Goal: Transaction & Acquisition: Obtain resource

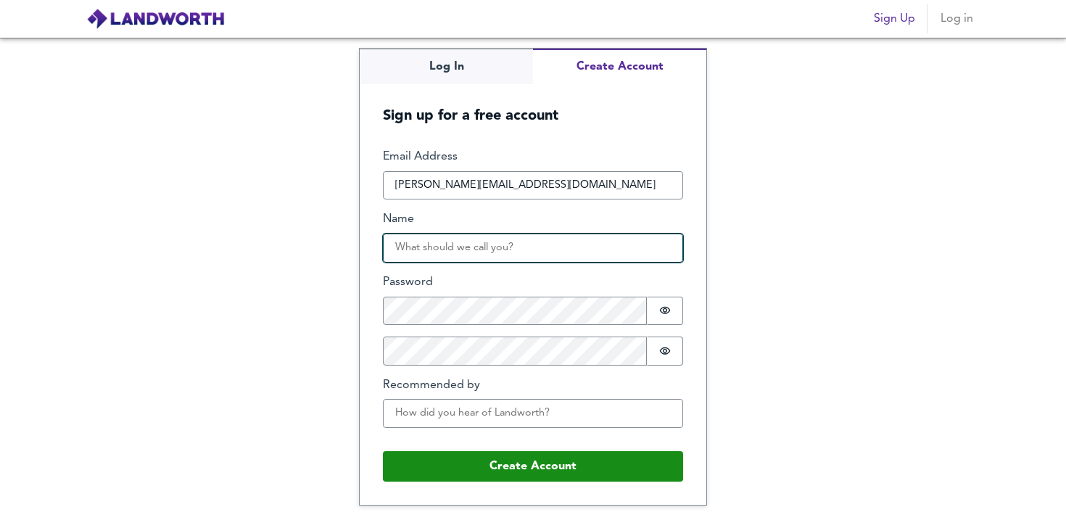
click at [437, 248] on input "Name" at bounding box center [533, 248] width 300 height 29
type input "[PERSON_NAME]"
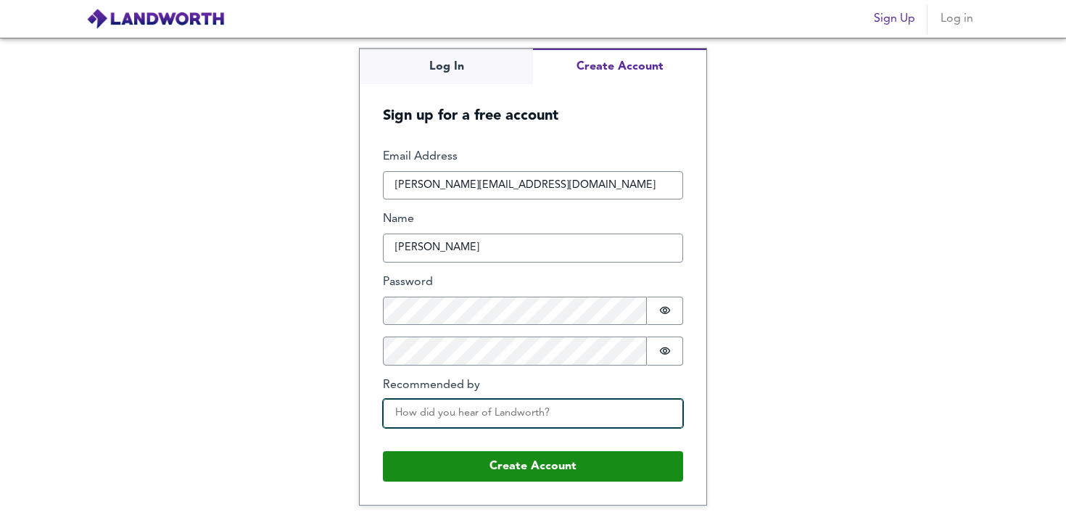
click at [511, 416] on input "Recommended by" at bounding box center [533, 413] width 300 height 29
type input "Google"
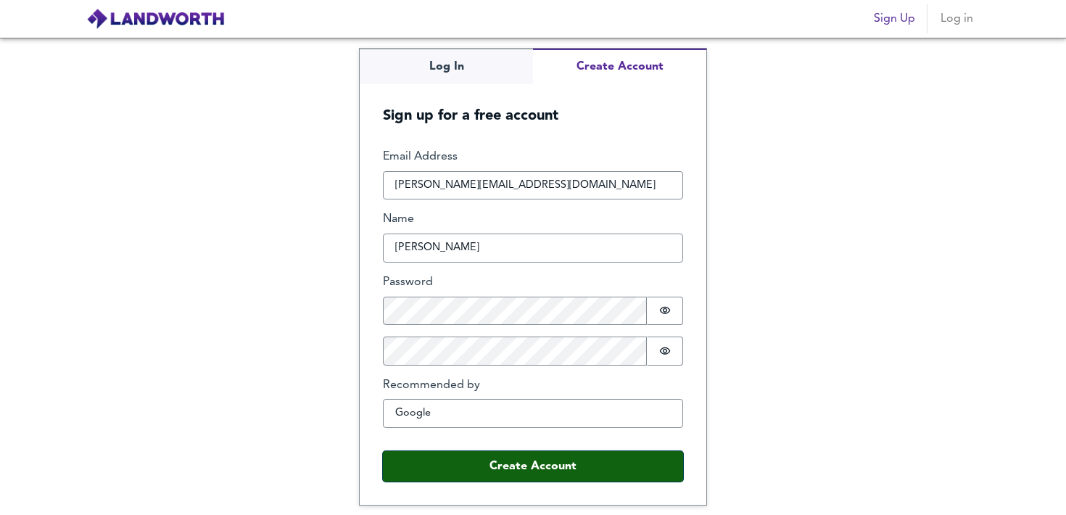
click at [517, 457] on button "Create Account" at bounding box center [533, 466] width 300 height 30
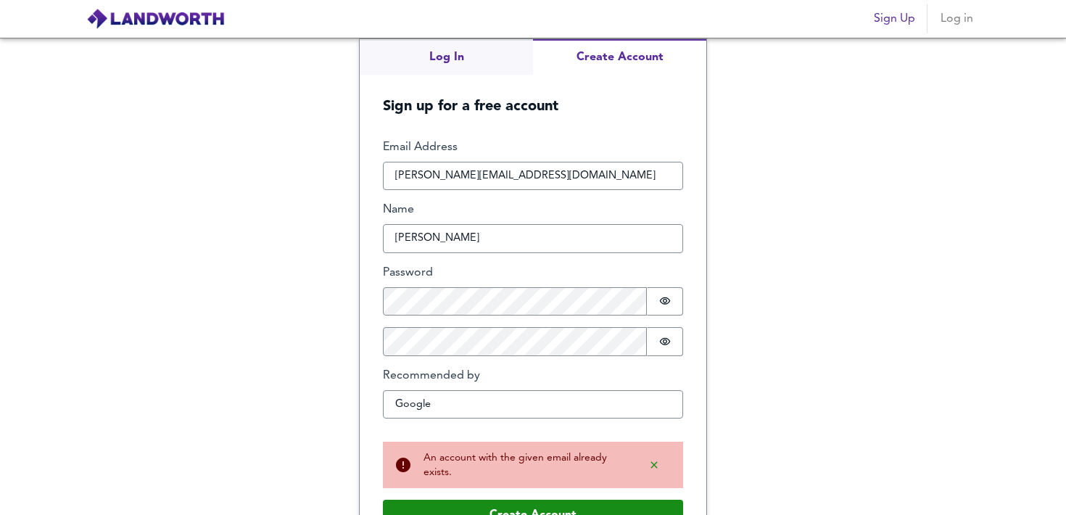
click at [418, 65] on div "Log In Create Account Sign up for a free account Email Address [EMAIL_ADDRESS][…" at bounding box center [533, 276] width 1066 height 477
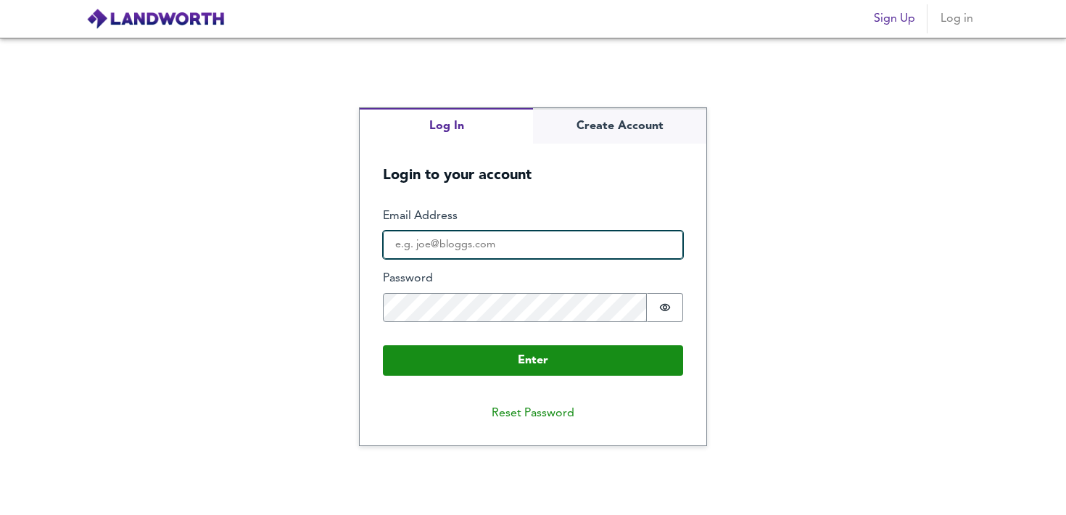
type input "[PERSON_NAME][EMAIL_ADDRESS][DOMAIN_NAME]"
click at [495, 249] on input "[PERSON_NAME][EMAIL_ADDRESS][DOMAIN_NAME]" at bounding box center [533, 245] width 300 height 29
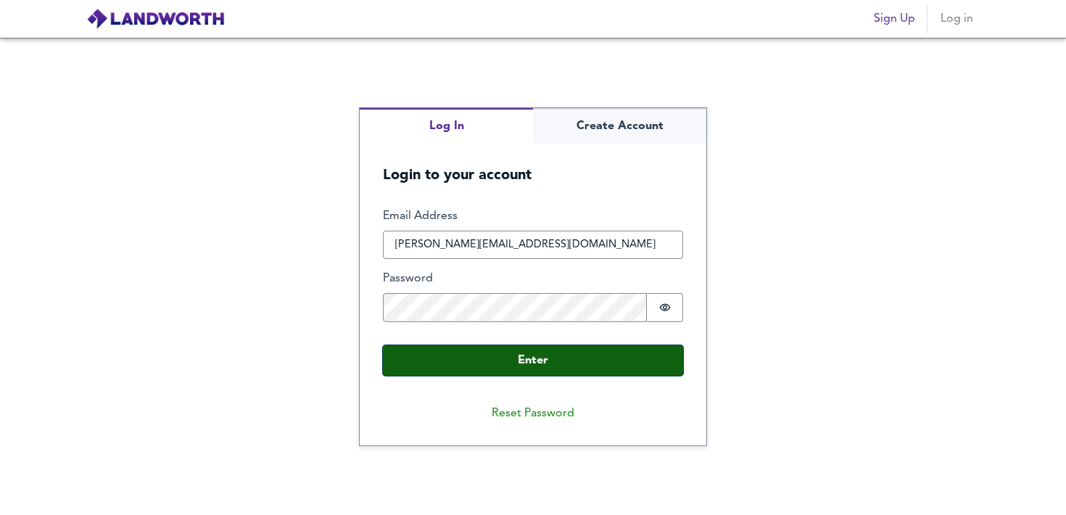
click at [539, 354] on button "Enter" at bounding box center [533, 360] width 300 height 30
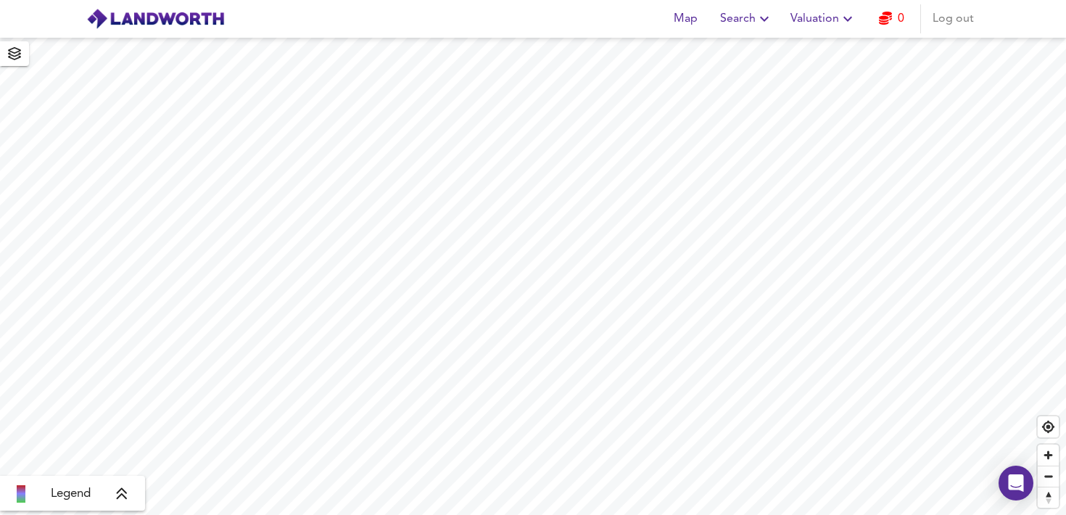
click at [812, 17] on span "Valuation" at bounding box center [824, 19] width 66 height 20
click at [795, 53] on li "New Valuation Report" at bounding box center [823, 52] width 173 height 26
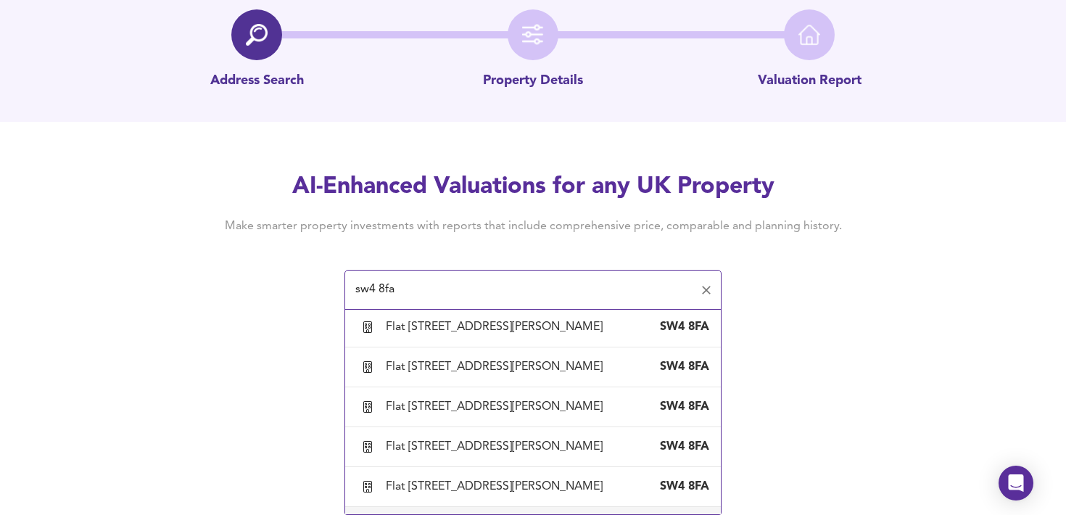
scroll to position [3247, 0]
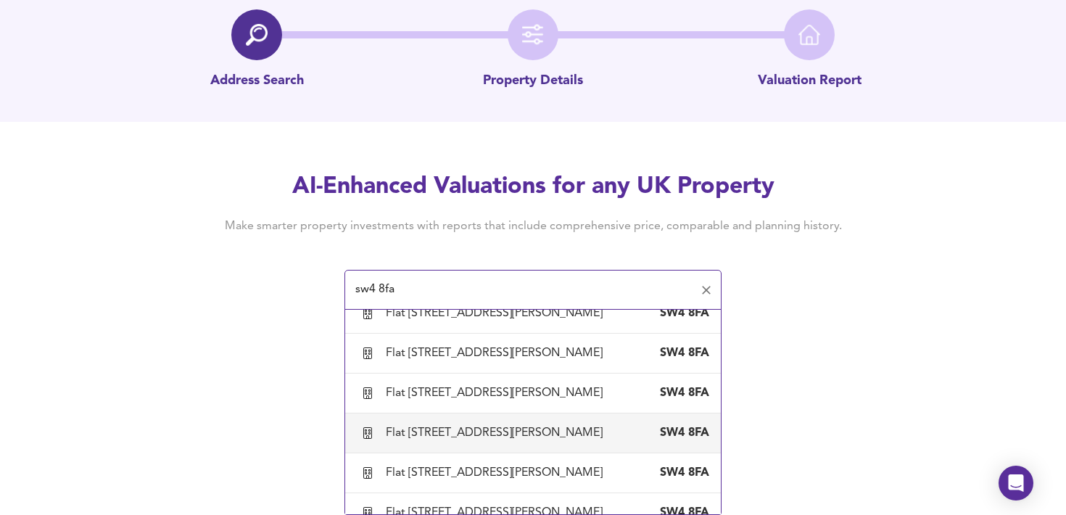
click at [411, 445] on div "Flat 51, 22 Bradley Road, London, Lambeth SW4 8FA" at bounding box center [533, 433] width 352 height 30
type input "Flat 51, 22 Bradley Road, London, Lambeth"
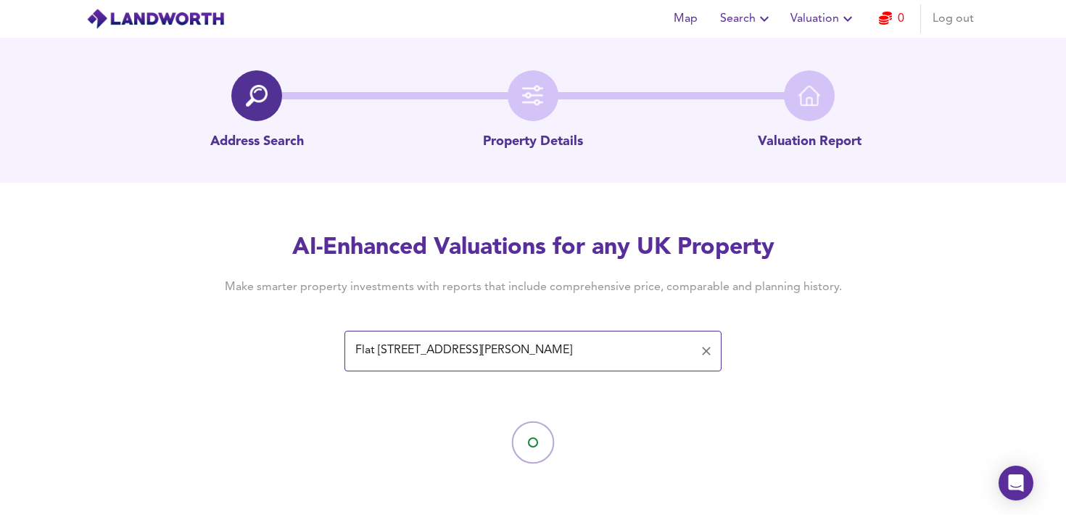
scroll to position [0, 0]
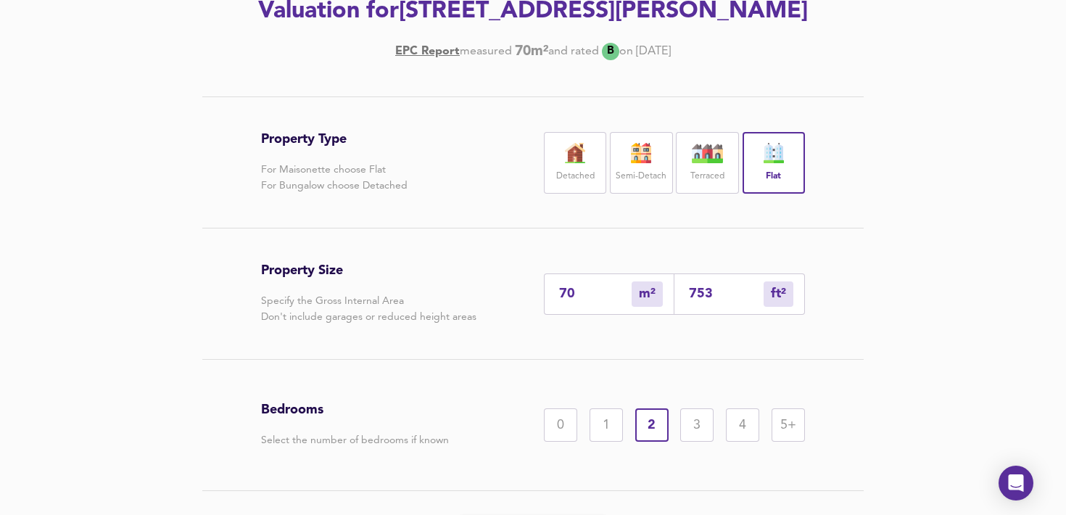
scroll to position [247, 0]
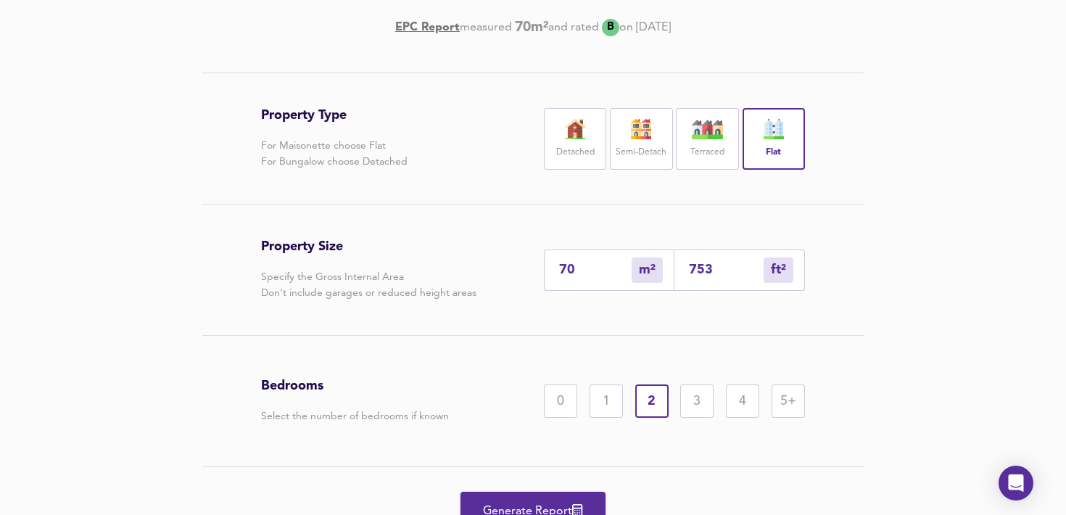
drag, startPoint x: 716, startPoint y: 268, endPoint x: 696, endPoint y: 268, distance: 20.3
click at [696, 268] on input "753" at bounding box center [726, 270] width 75 height 15
type input "7"
type input "79"
type input "74"
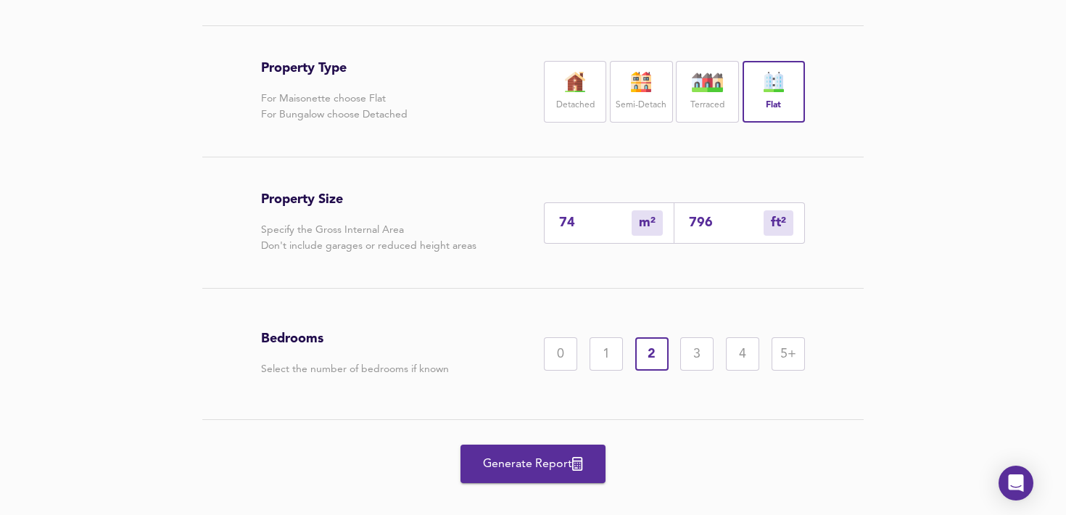
scroll to position [316, 0]
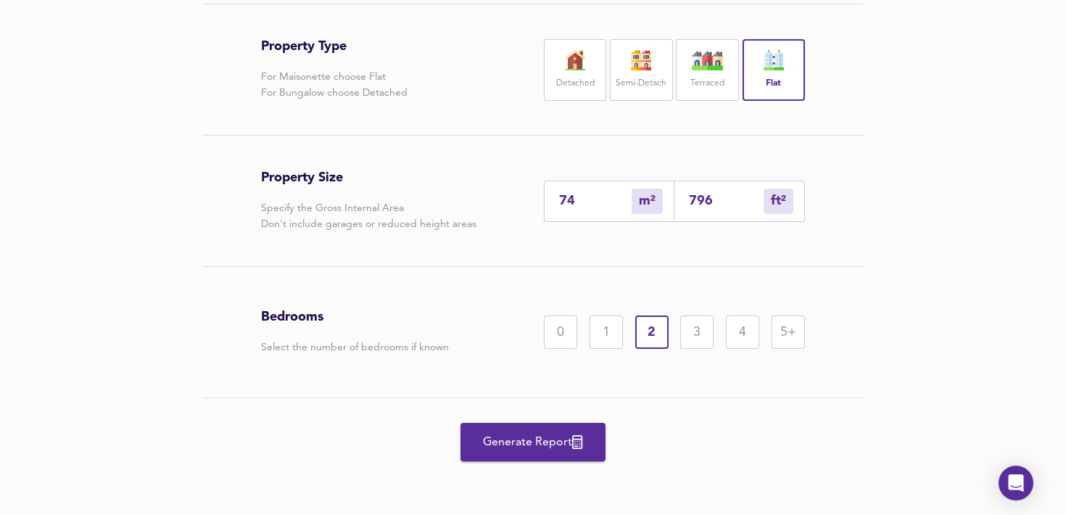
type input "796"
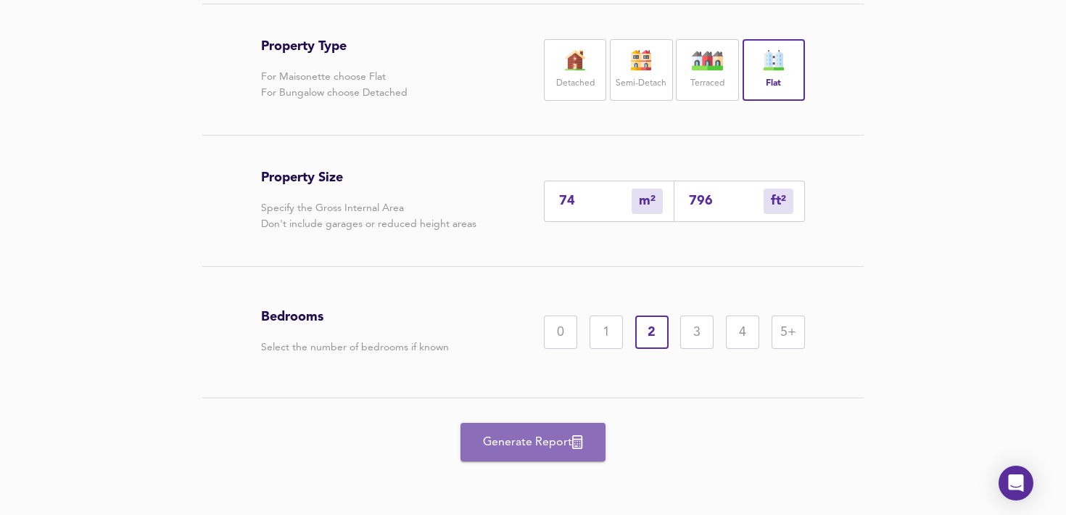
click at [518, 446] on span "Generate Report" at bounding box center [533, 442] width 116 height 20
